Goal: Information Seeking & Learning: Learn about a topic

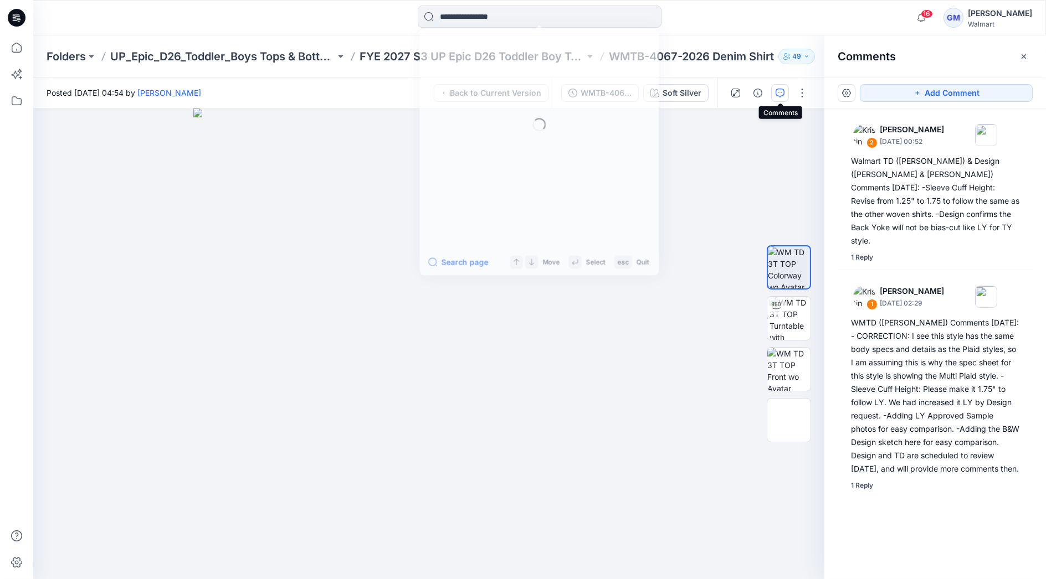
click at [498, 11] on input at bounding box center [540, 17] width 244 height 22
type input "*********"
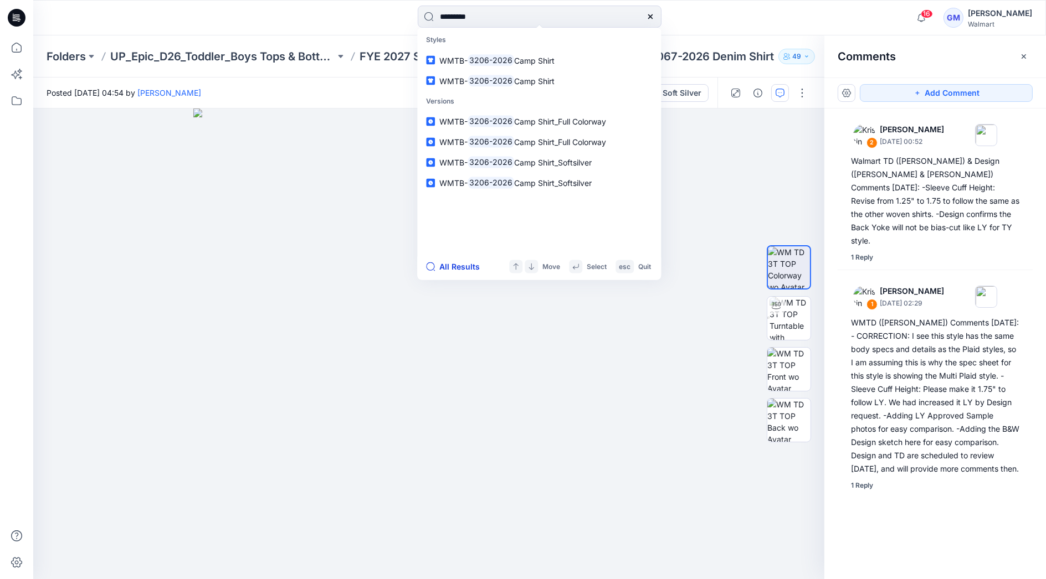
click at [459, 267] on button "All Results" at bounding box center [456, 266] width 61 height 13
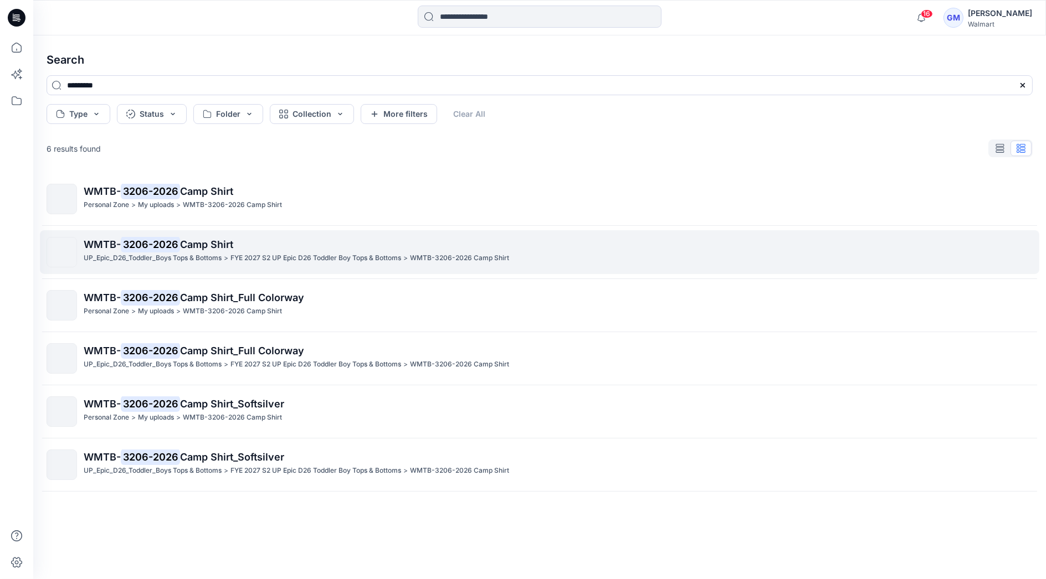
click at [174, 257] on p "UP_Epic_D26_Toddler_Boys Tops & Bottoms" at bounding box center [153, 259] width 138 height 12
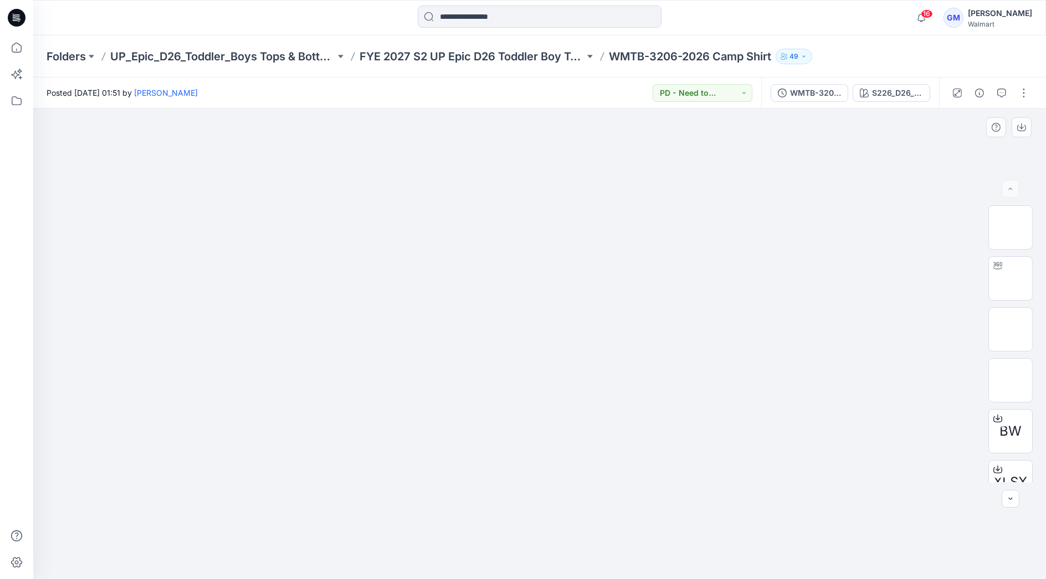
click at [295, 178] on img at bounding box center [539, 178] width 554 height 0
click at [732, 13] on div at bounding box center [539, 18] width 506 height 24
click at [449, 14] on input at bounding box center [540, 17] width 244 height 22
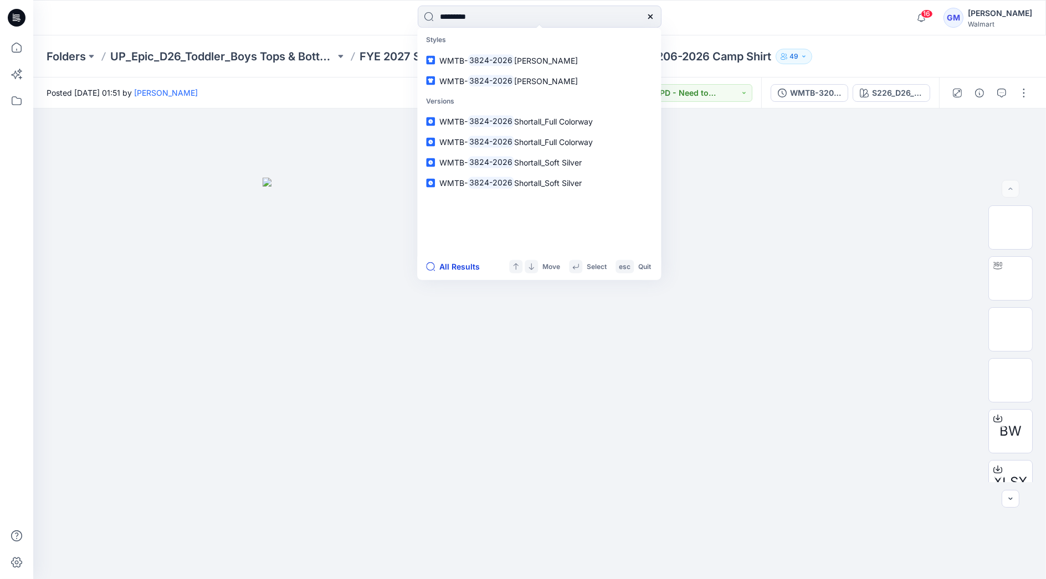
type input "*********"
click at [461, 269] on button "All Results" at bounding box center [456, 266] width 61 height 13
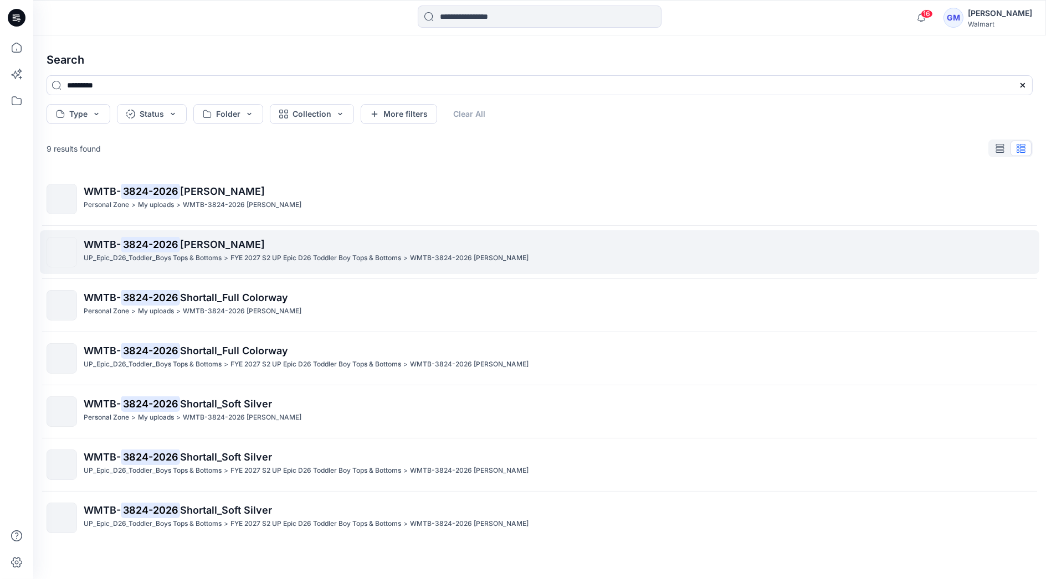
click at [167, 249] on mark "3824-2026" at bounding box center [150, 244] width 59 height 16
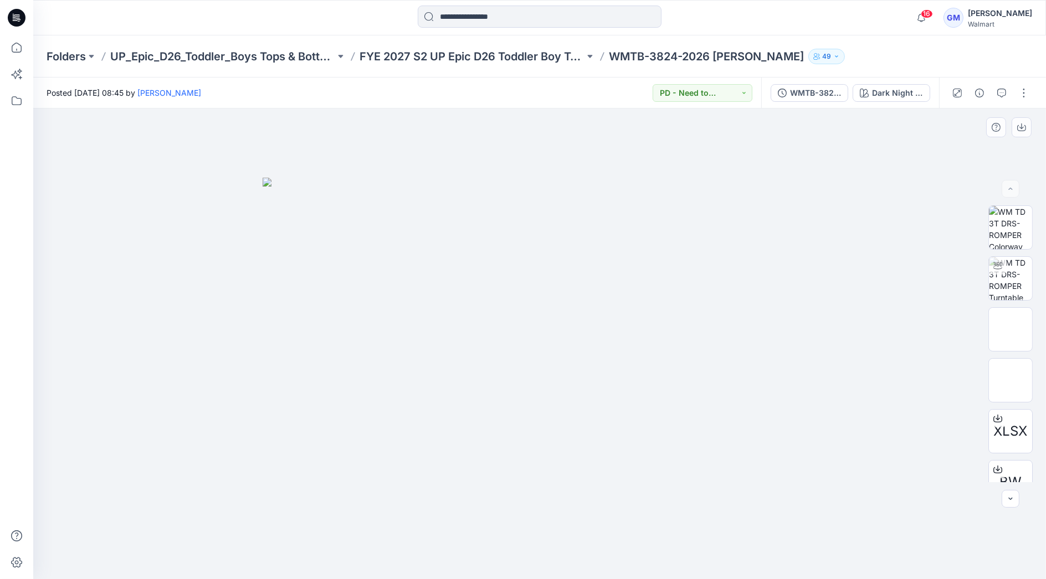
click at [116, 266] on div at bounding box center [539, 344] width 1012 height 471
click at [780, 25] on div at bounding box center [539, 18] width 506 height 24
click at [917, 19] on icon "button" at bounding box center [921, 17] width 8 height 7
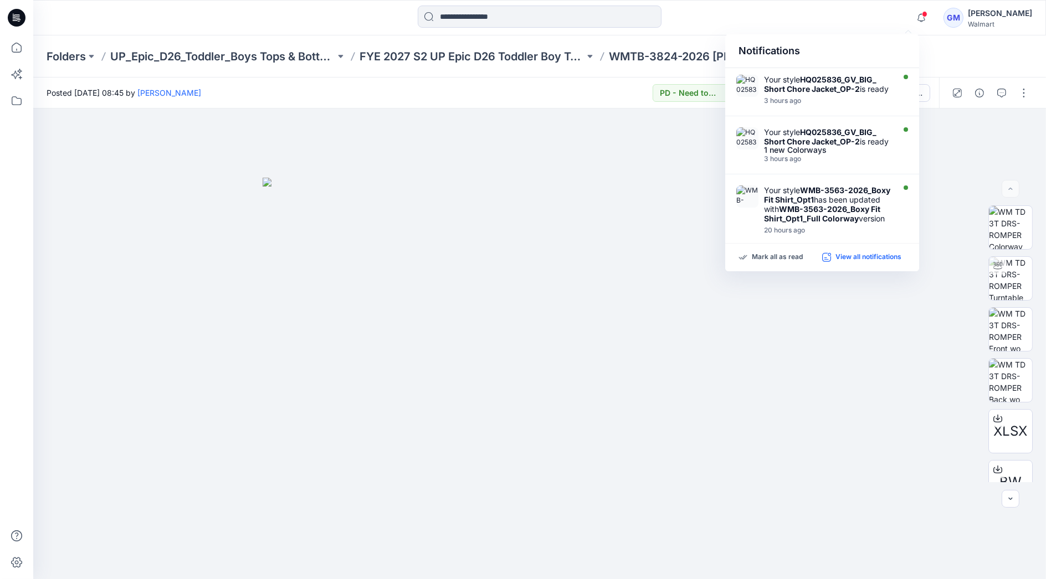
click at [851, 255] on p "View all notifications" at bounding box center [868, 258] width 66 height 10
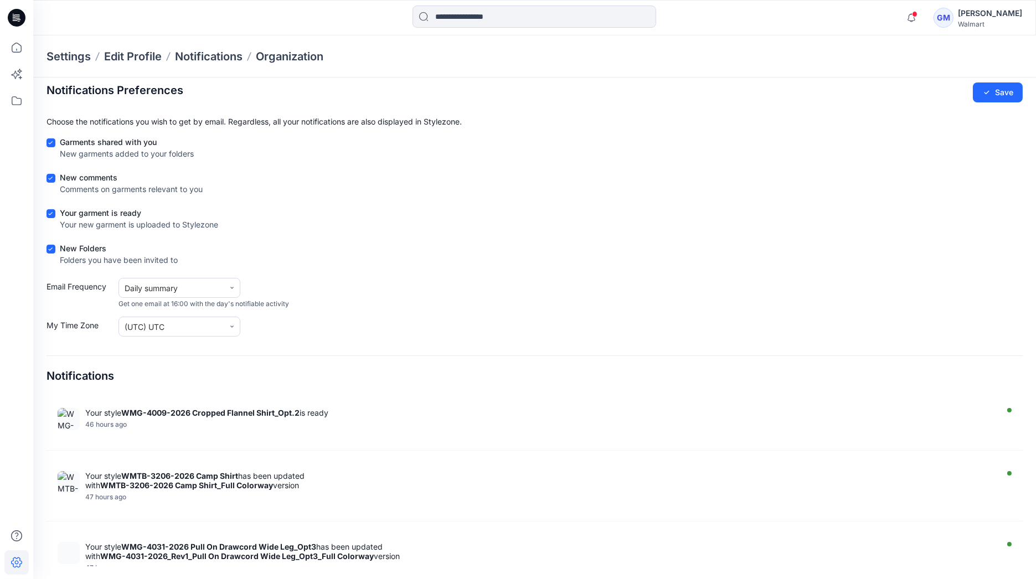
scroll to position [3295, 0]
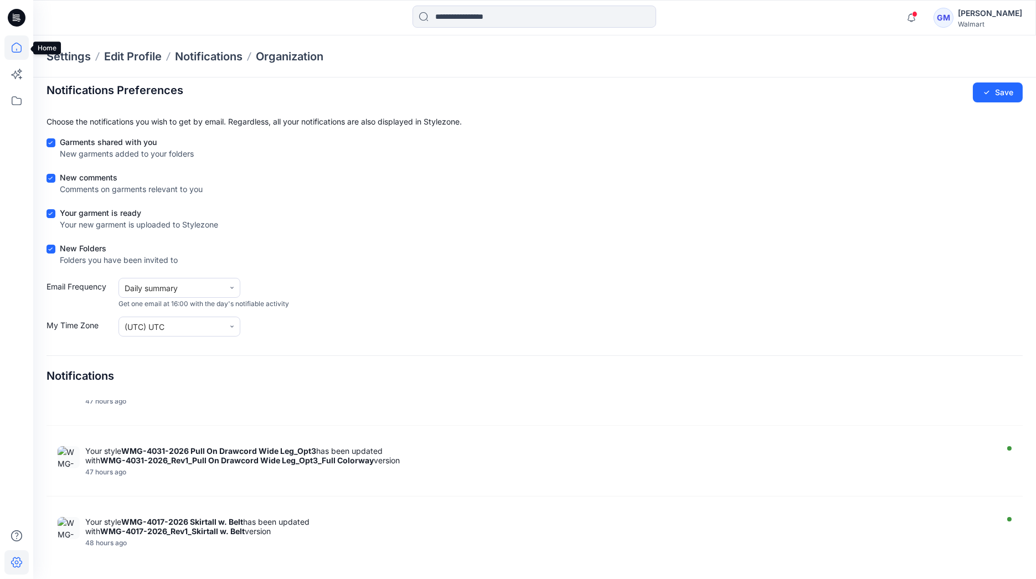
click at [19, 41] on icon at bounding box center [16, 47] width 24 height 24
